Goal: Register for event/course

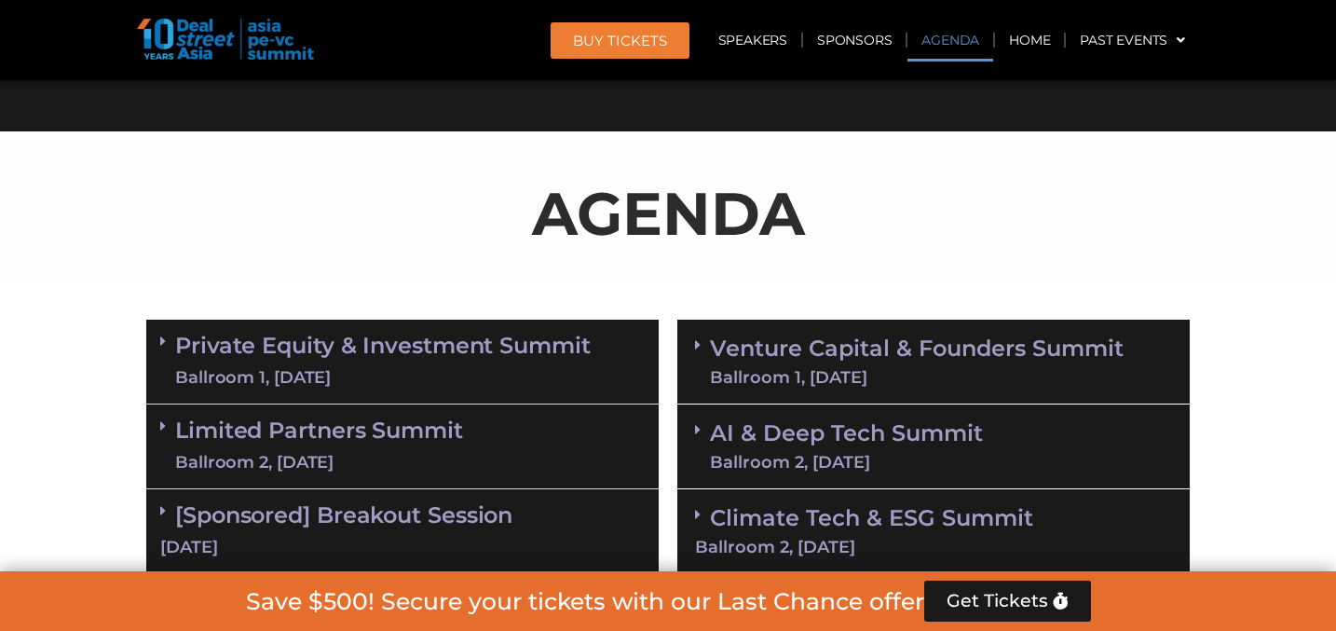
scroll to position [1097, 0]
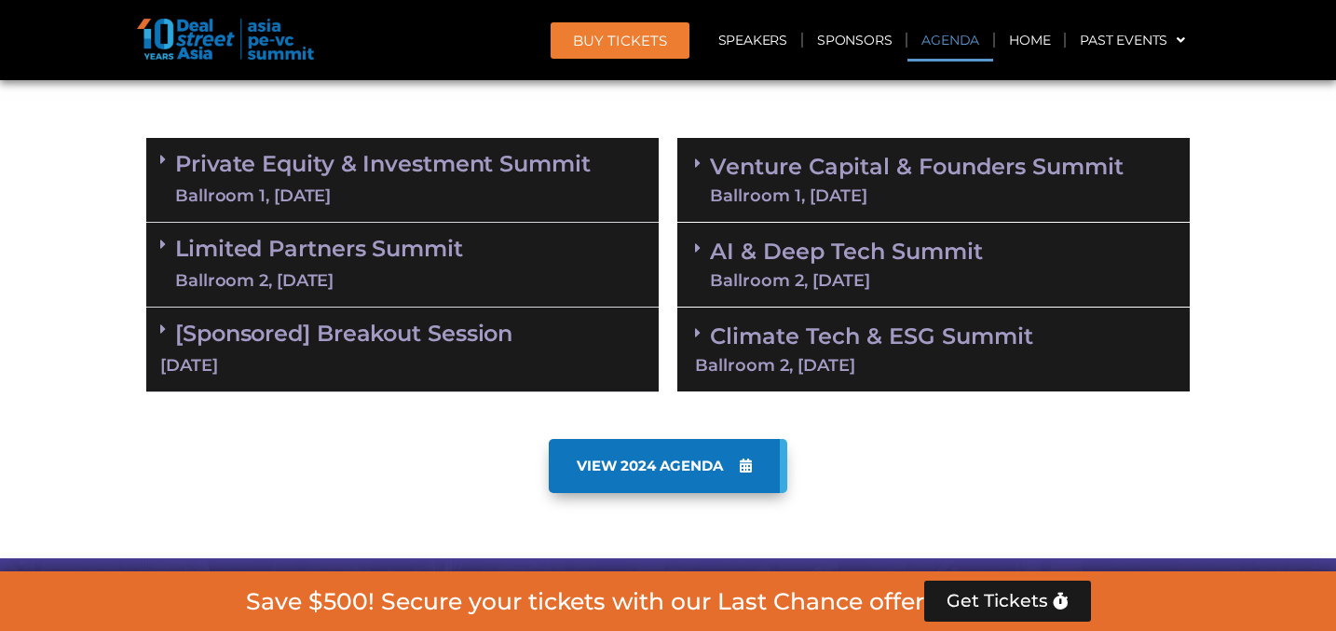
click at [192, 239] on link "Limited Partners [GEOGRAPHIC_DATA] 2, [DATE]" at bounding box center [319, 265] width 288 height 56
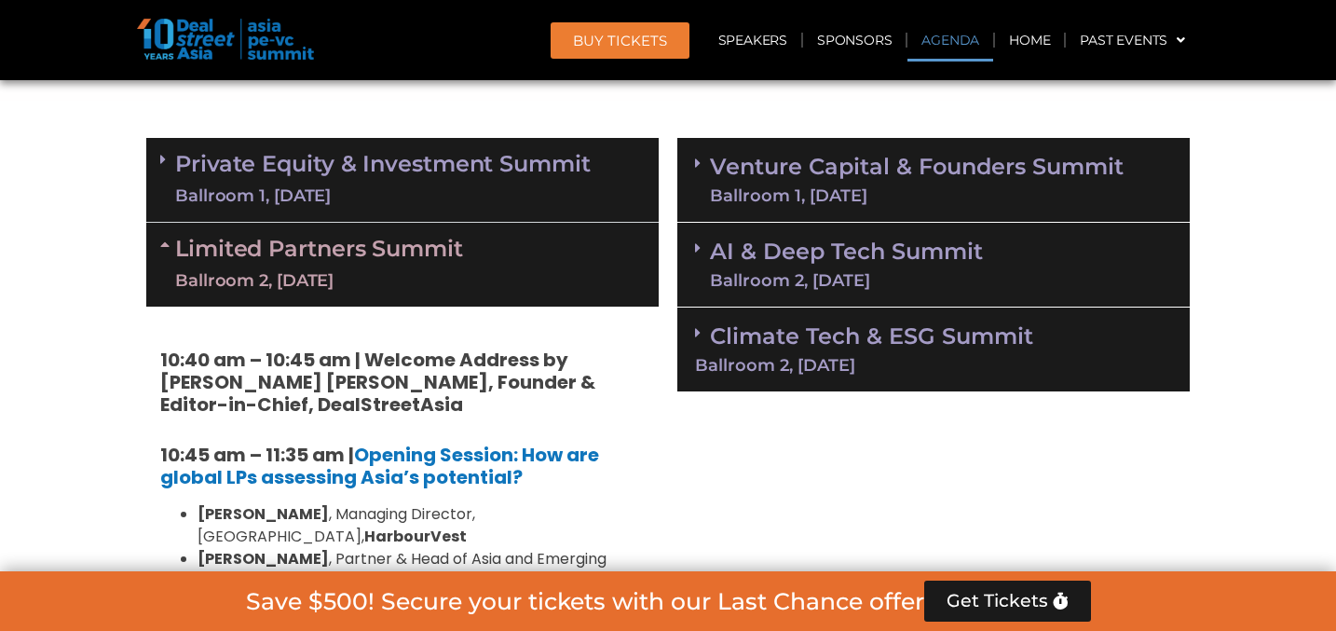
click at [189, 165] on link "Private Equity & Investment Summit Ballroom 1, [DATE]" at bounding box center [383, 180] width 416 height 56
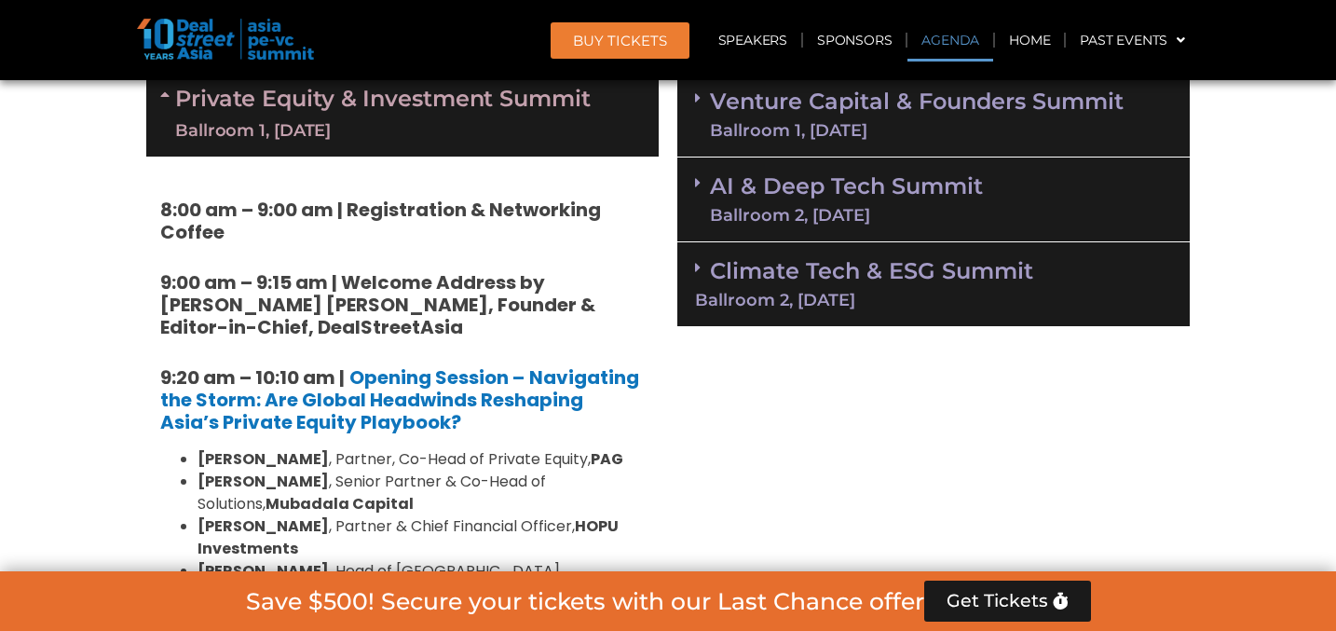
scroll to position [948, 0]
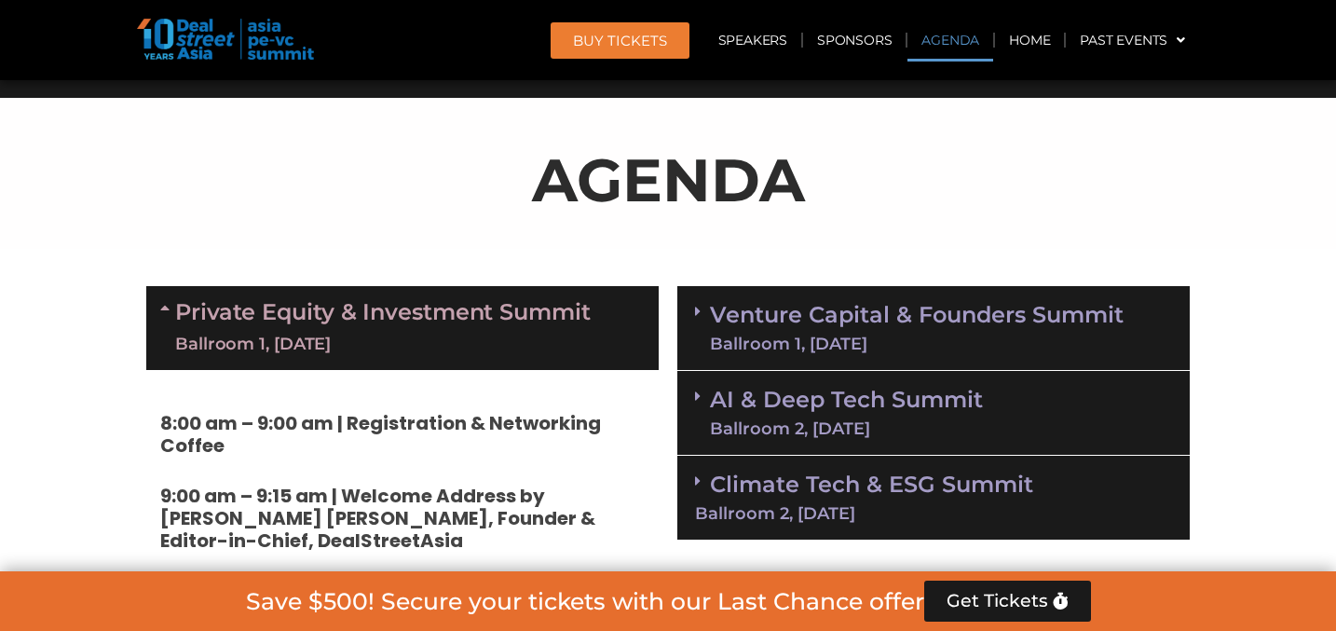
click at [252, 292] on div "Private Equity & Investment Summit Ballroom 1, [DATE]" at bounding box center [402, 328] width 512 height 84
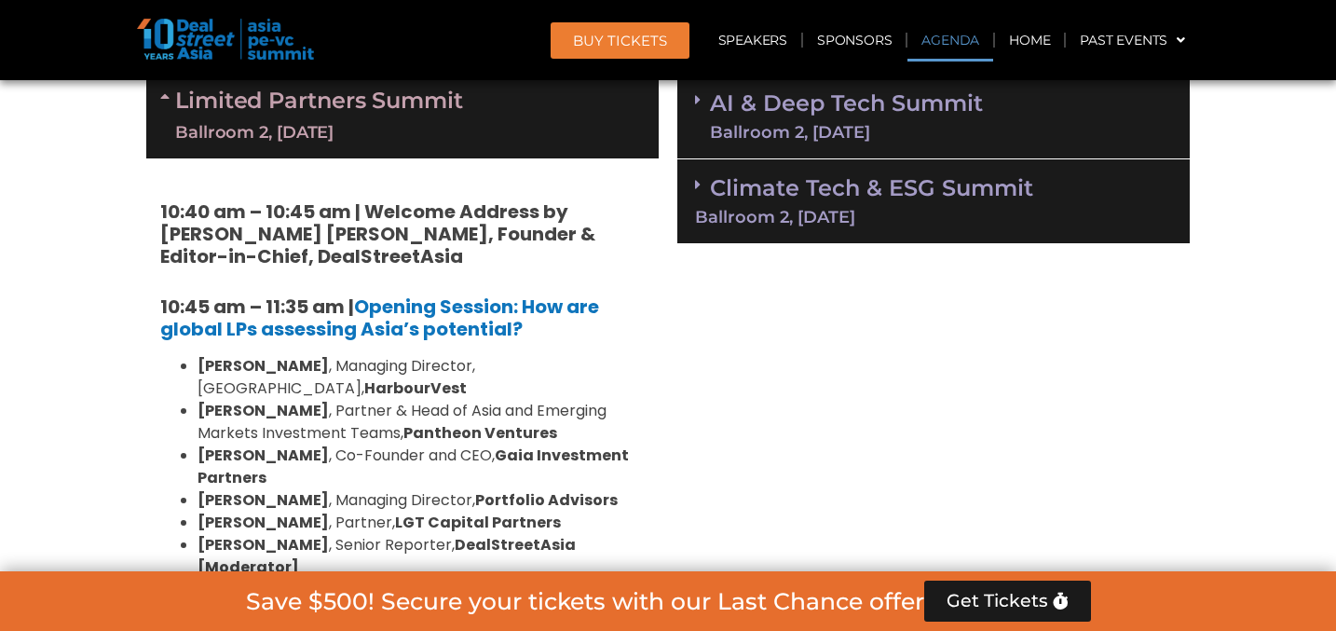
scroll to position [1132, 0]
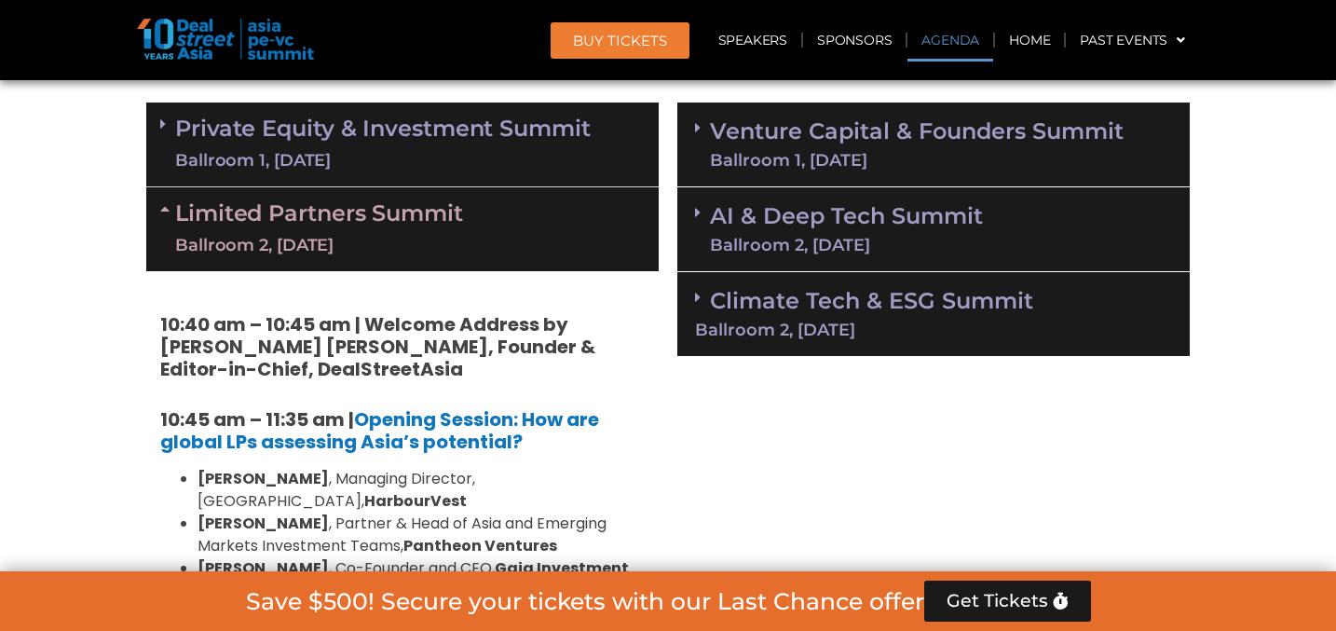
click at [236, 211] on link "Limited Partners [GEOGRAPHIC_DATA] 2, [DATE]" at bounding box center [319, 229] width 288 height 56
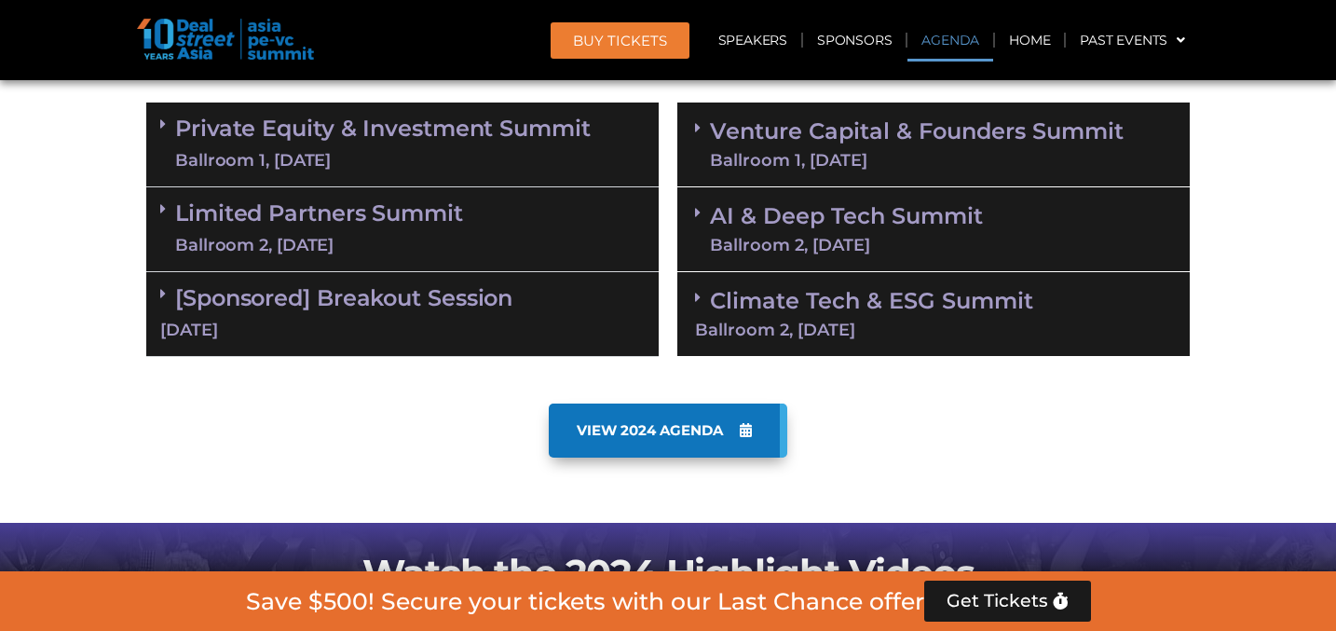
click at [621, 416] on link "VIEW 2024 AGENDA" at bounding box center [668, 430] width 238 height 54
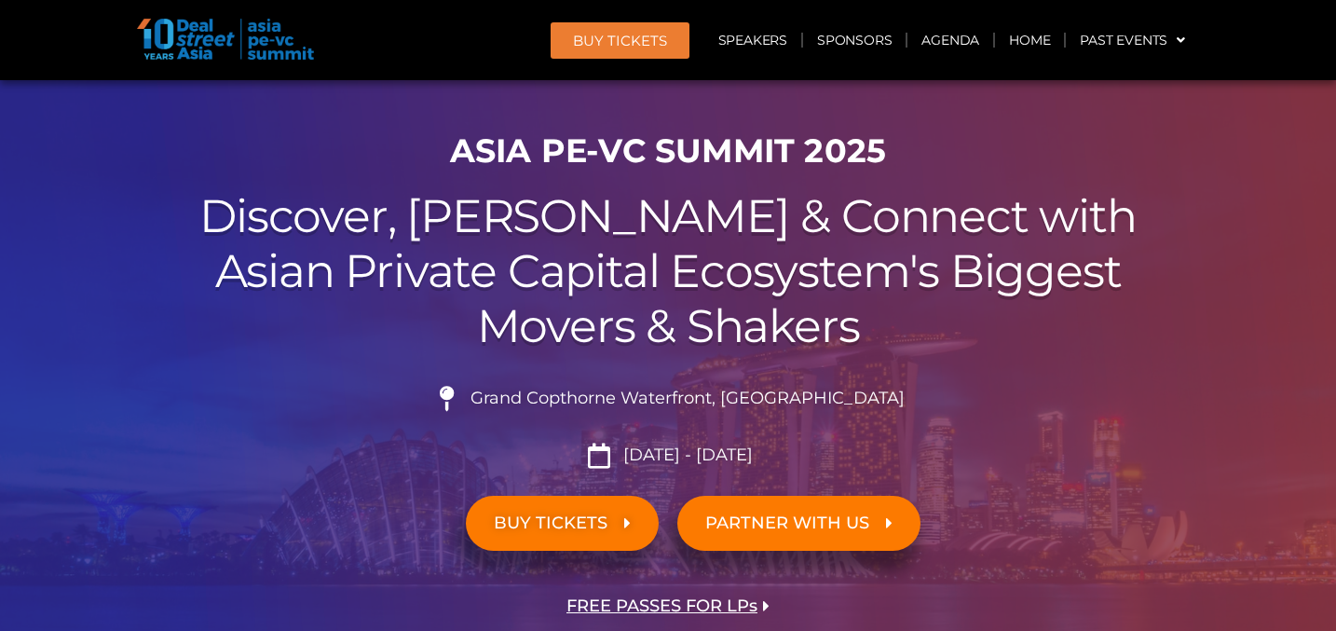
scroll to position [89, 0]
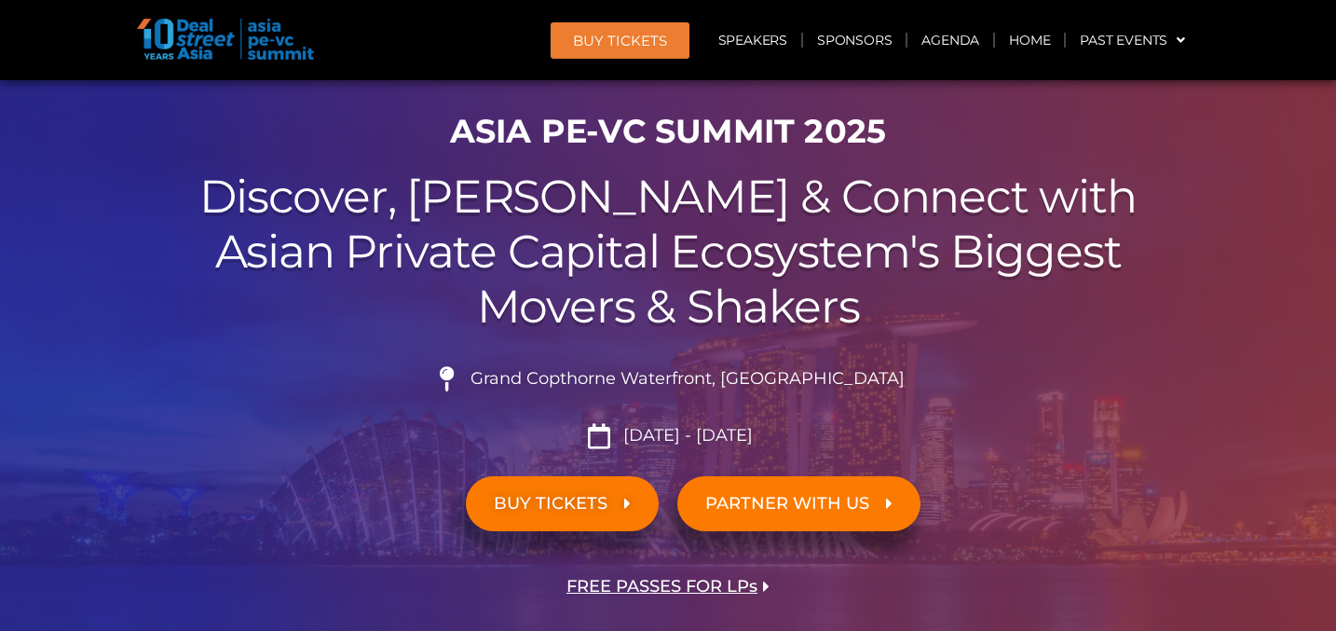
click at [642, 584] on span "FREE PASSES FOR LPs" at bounding box center [661, 587] width 191 height 18
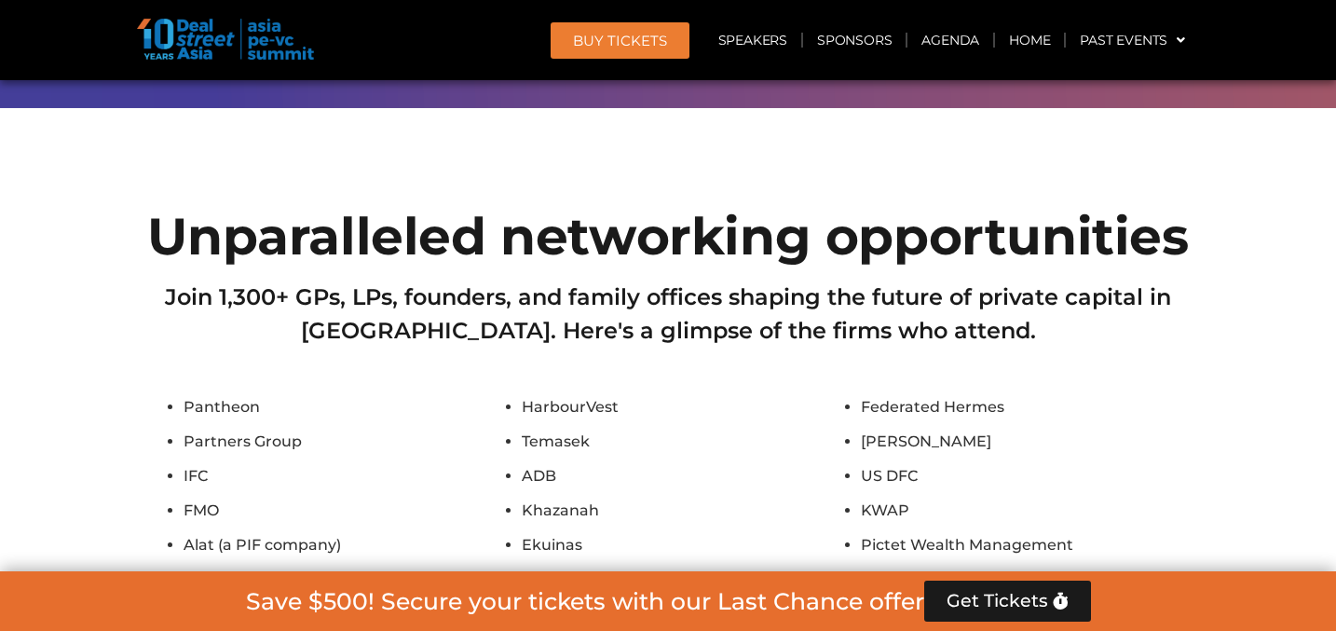
scroll to position [14002, 0]
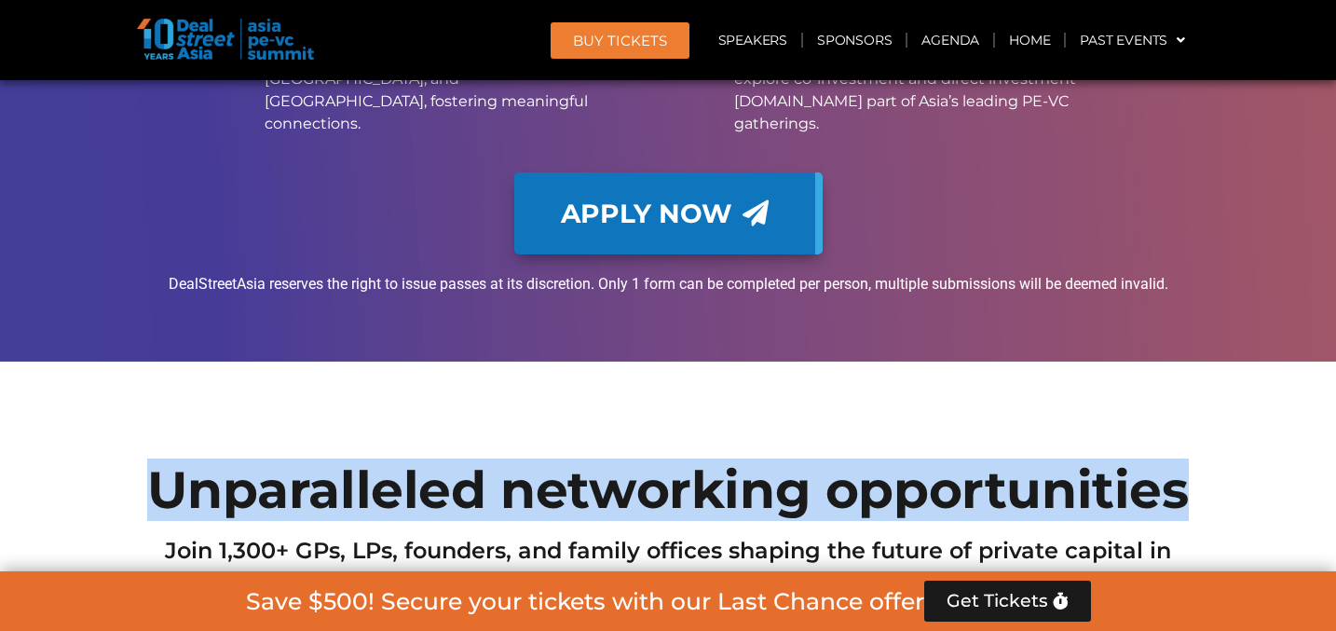
drag, startPoint x: 1185, startPoint y: 304, endPoint x: 166, endPoint y: 312, distance: 1019.2
click at [166, 464] on h2 "Unparalleled networking opportunities" at bounding box center [667, 489] width 1043 height 51
copy h2 "Unparalleled networking opportunities"
click at [253, 34] on img at bounding box center [225, 39] width 177 height 41
click at [270, 46] on img at bounding box center [225, 39] width 177 height 41
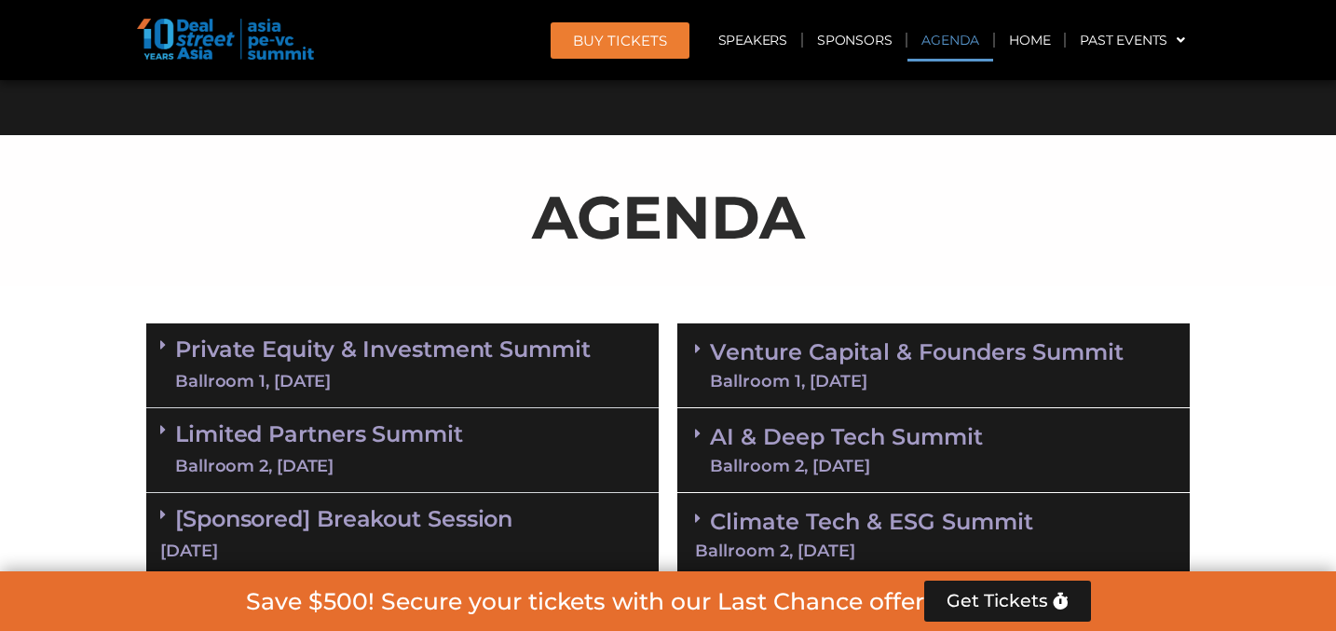
scroll to position [1108, 0]
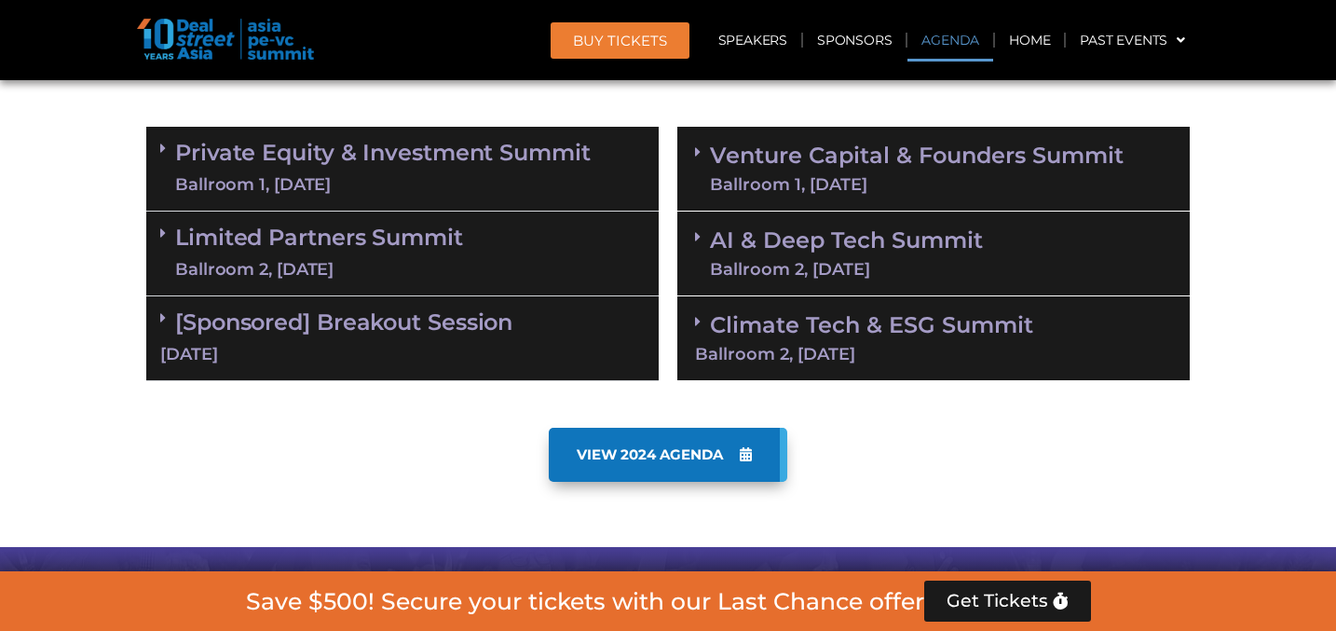
click at [293, 237] on link "Limited Partners [GEOGRAPHIC_DATA] 2, [DATE]" at bounding box center [319, 253] width 288 height 56
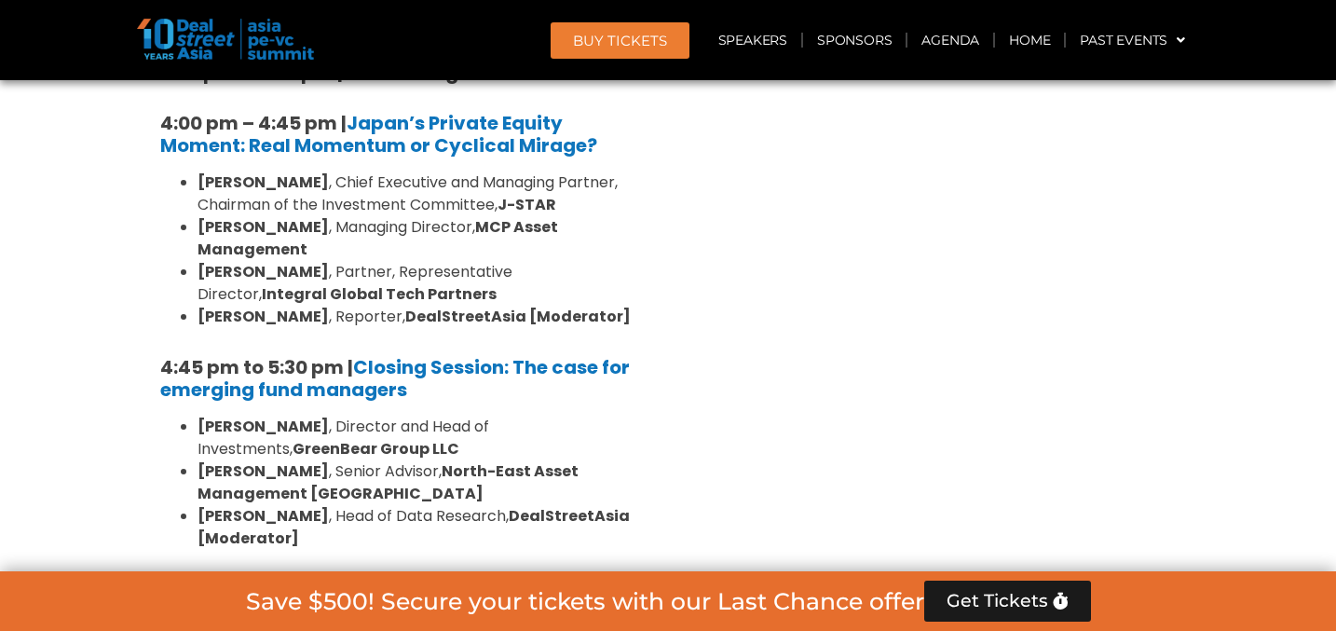
scroll to position [2860, 0]
